Goal: Information Seeking & Learning: Learn about a topic

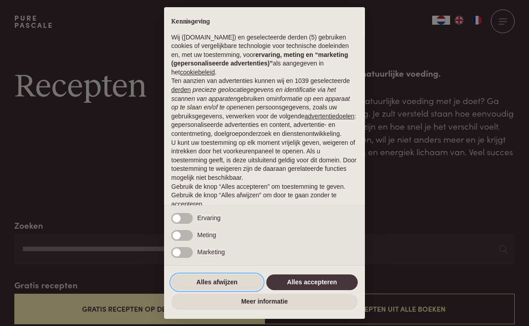
click at [241, 283] on button "Alles afwijzen" at bounding box center [217, 283] width 92 height 16
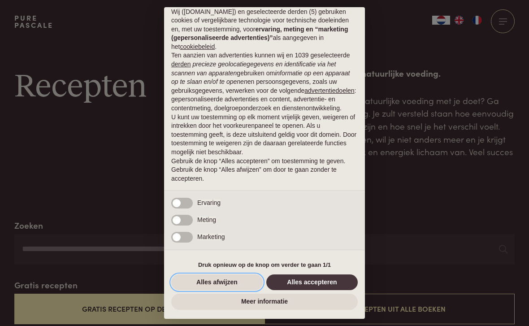
click at [227, 278] on button "Alles afwijzen" at bounding box center [217, 283] width 92 height 16
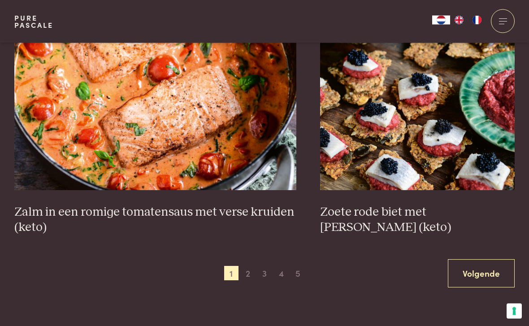
scroll to position [1551, 0]
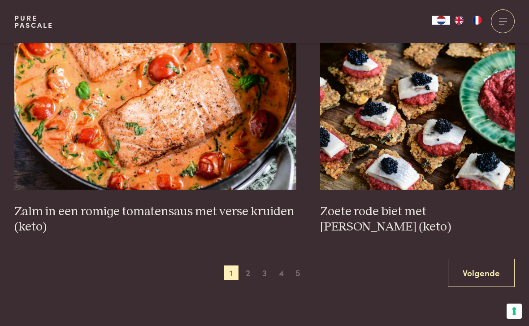
click at [481, 263] on link "Volgende" at bounding box center [481, 273] width 67 height 28
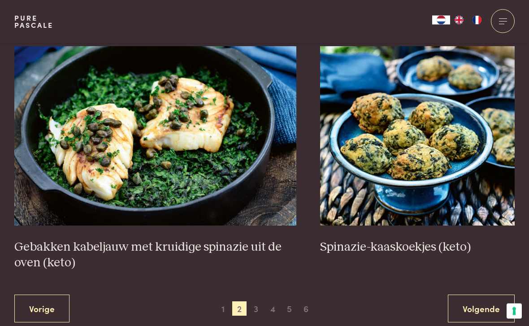
scroll to position [1531, 0]
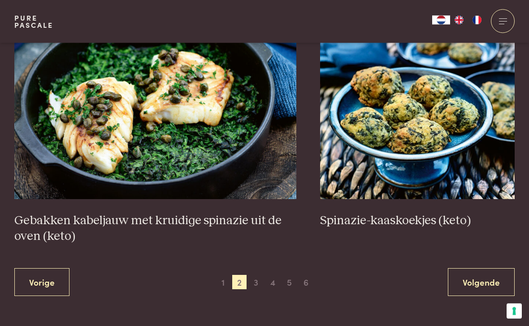
click at [478, 279] on link "Volgende" at bounding box center [481, 283] width 67 height 28
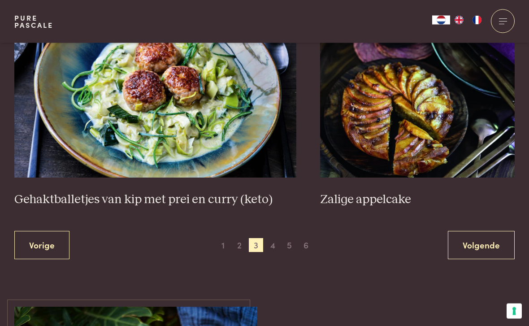
scroll to position [1642, 0]
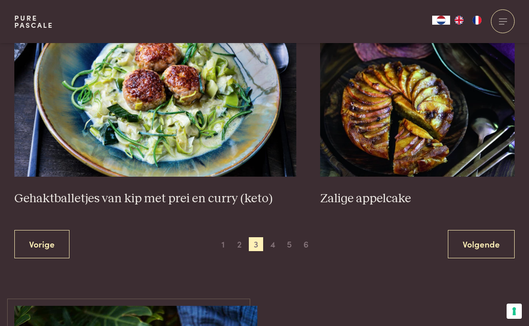
click at [479, 240] on link "Volgende" at bounding box center [481, 244] width 67 height 28
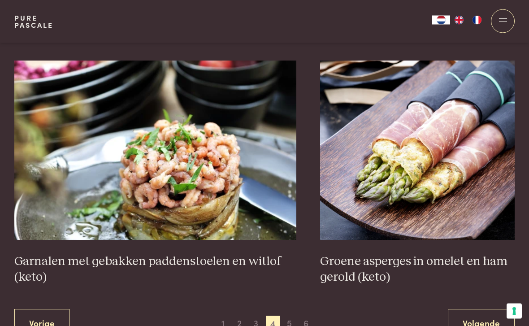
scroll to position [1517, 0]
click at [480, 319] on link "Volgende" at bounding box center [481, 323] width 67 height 28
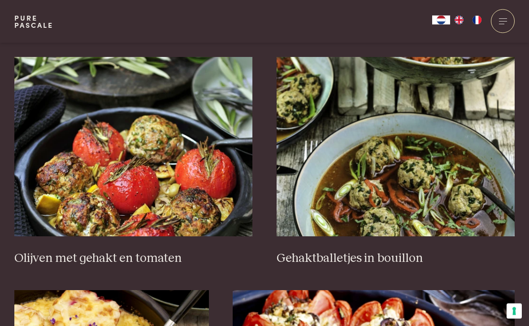
scroll to position [1070, 0]
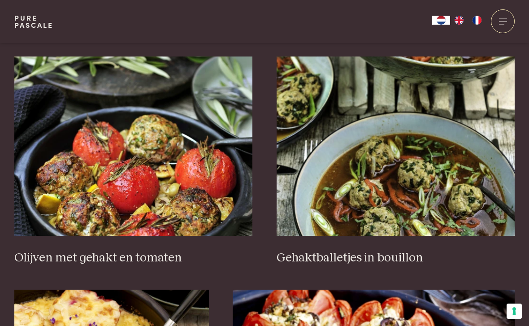
click at [383, 244] on link "Gehaktballetjes in bouillon" at bounding box center [396, 161] width 239 height 209
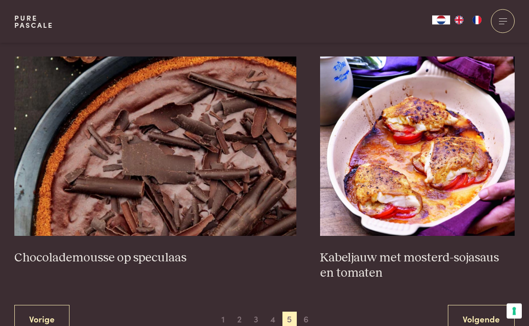
scroll to position [1552, 0]
click at [490, 319] on link "Volgende" at bounding box center [481, 319] width 67 height 28
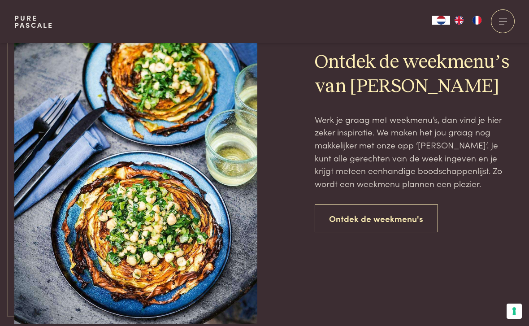
scroll to position [729, 0]
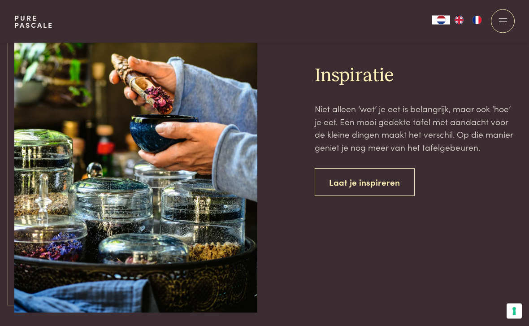
scroll to position [2281, 0]
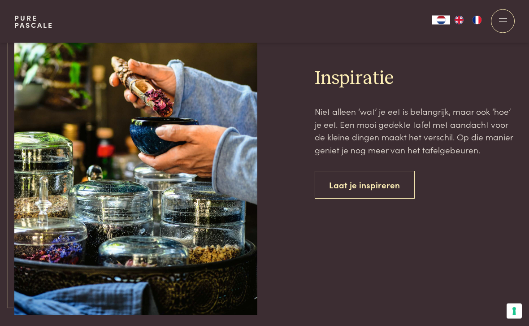
click at [381, 180] on link "Laat je inspireren" at bounding box center [365, 185] width 101 height 28
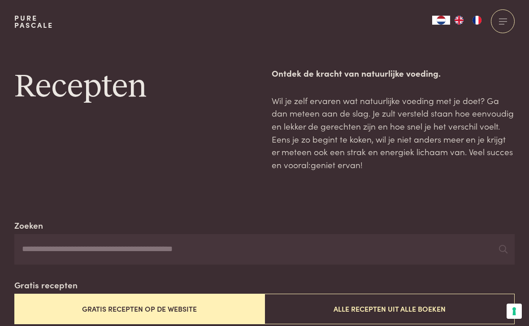
scroll to position [2281, 0]
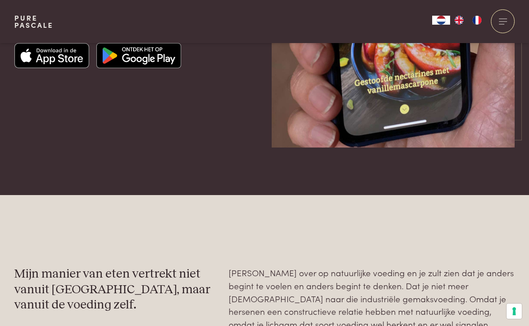
scroll to position [1427, 0]
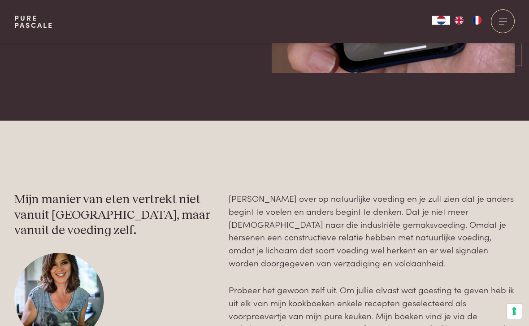
scroll to position [1367, 0]
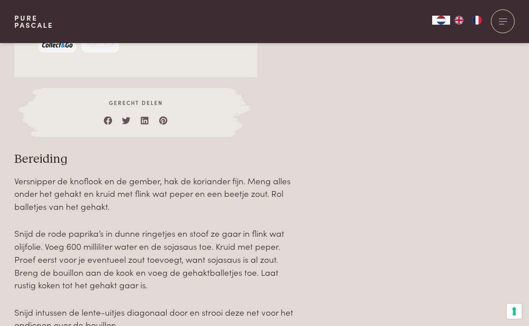
scroll to position [881, 0]
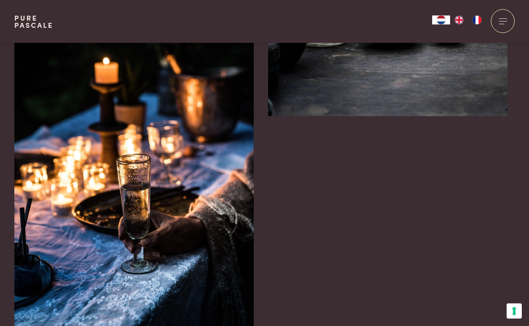
scroll to position [4894, 0]
